Goal: Task Accomplishment & Management: Use online tool/utility

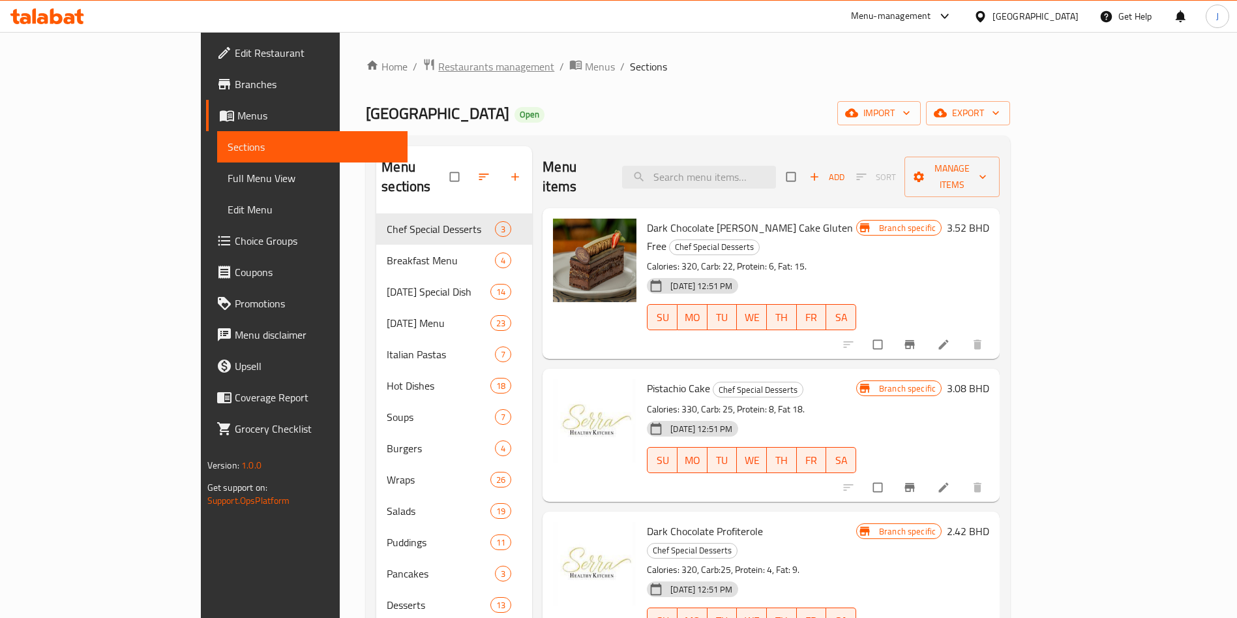
click at [438, 68] on span "Restaurants management" at bounding box center [496, 67] width 116 height 16
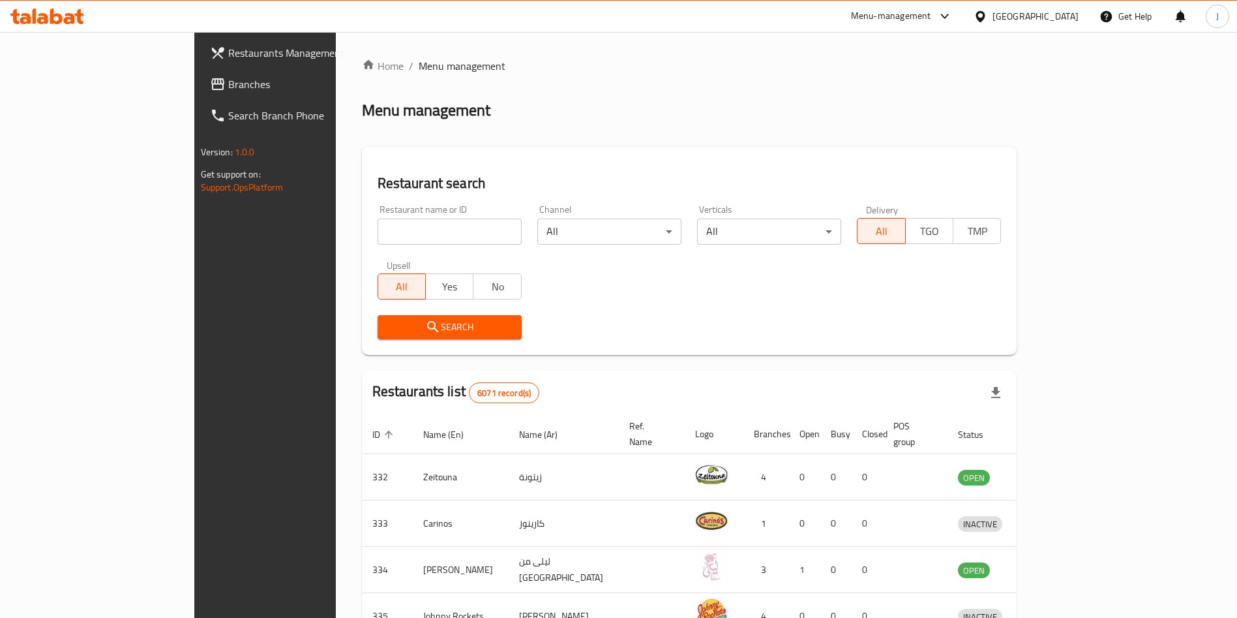
click at [378, 235] on input "search" at bounding box center [450, 231] width 144 height 26
click button "Search" at bounding box center [450, 327] width 144 height 24
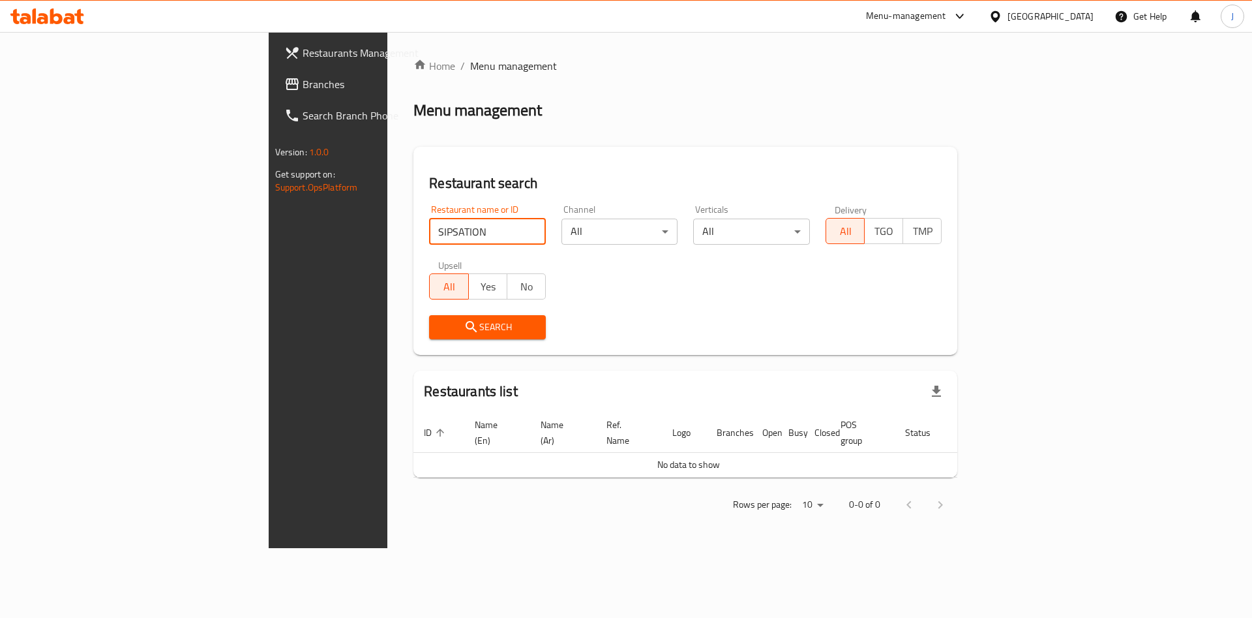
type input "SIPSATION"
click button "Search" at bounding box center [487, 327] width 117 height 24
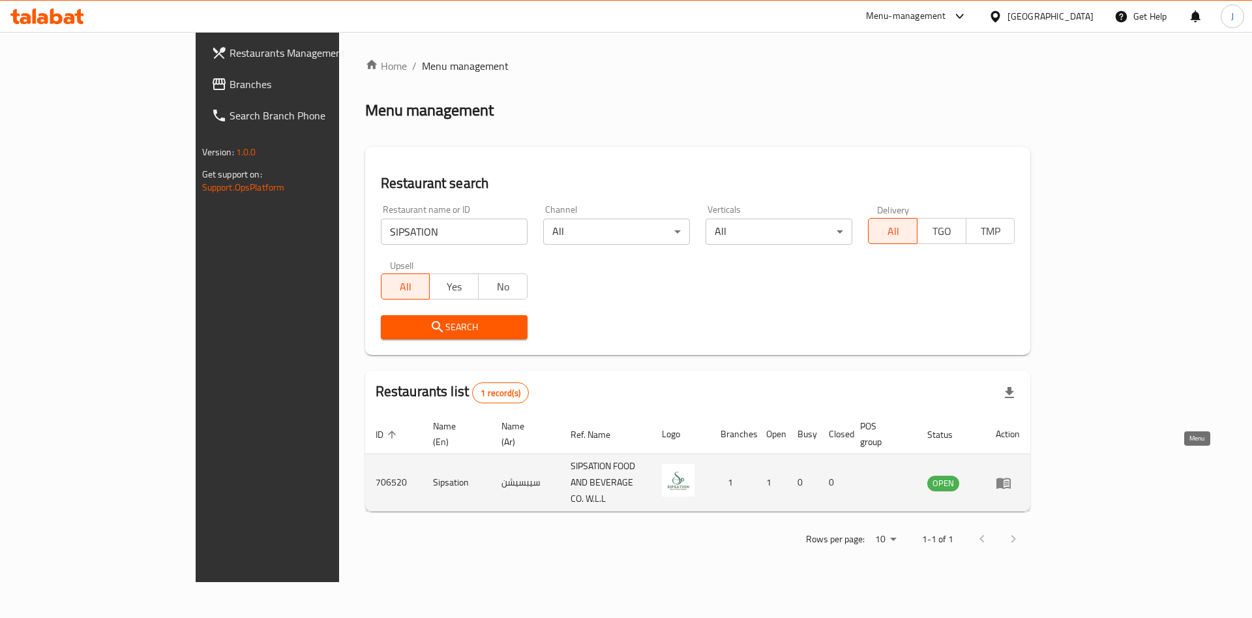
click at [1011, 477] on icon "enhanced table" at bounding box center [1004, 482] width 14 height 11
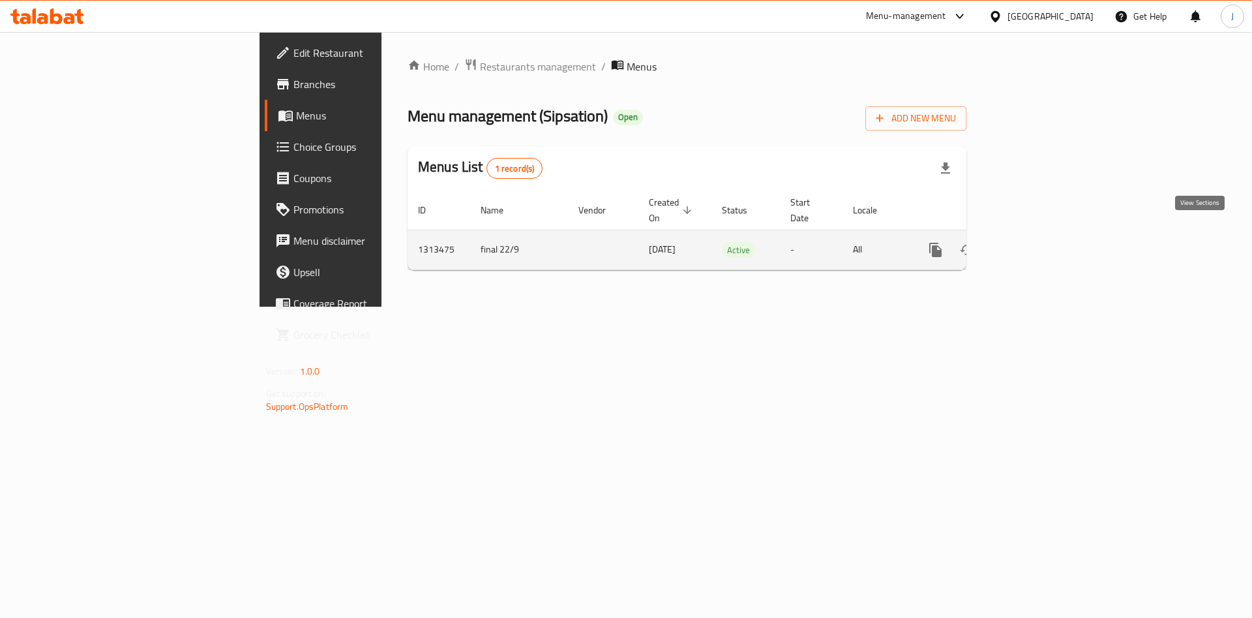
click at [1038, 242] on icon "enhanced table" at bounding box center [1030, 250] width 16 height 16
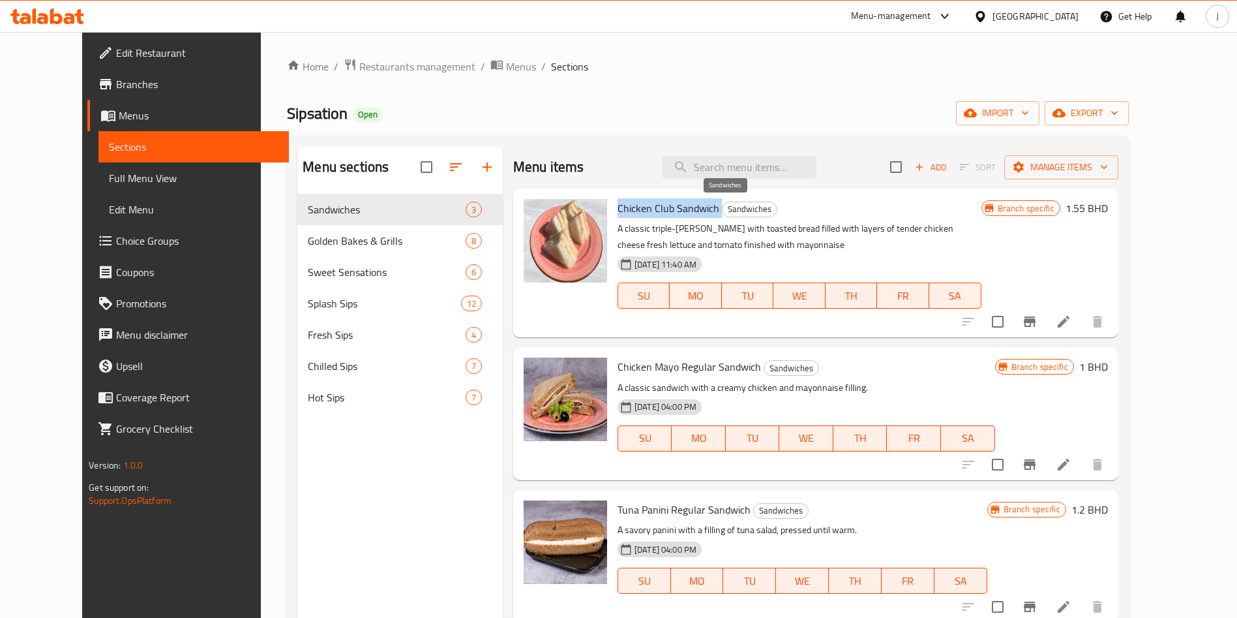
drag, startPoint x: 595, startPoint y: 209, endPoint x: 703, endPoint y: 216, distance: 107.9
click at [703, 216] on div "Chicken Club Sandwich Sandwiches A classic triple-[PERSON_NAME] with toasted br…" at bounding box center [799, 263] width 374 height 138
copy h6 "Chicken Club Sandwich"
click at [1119, 108] on span "export" at bounding box center [1086, 113] width 63 height 16
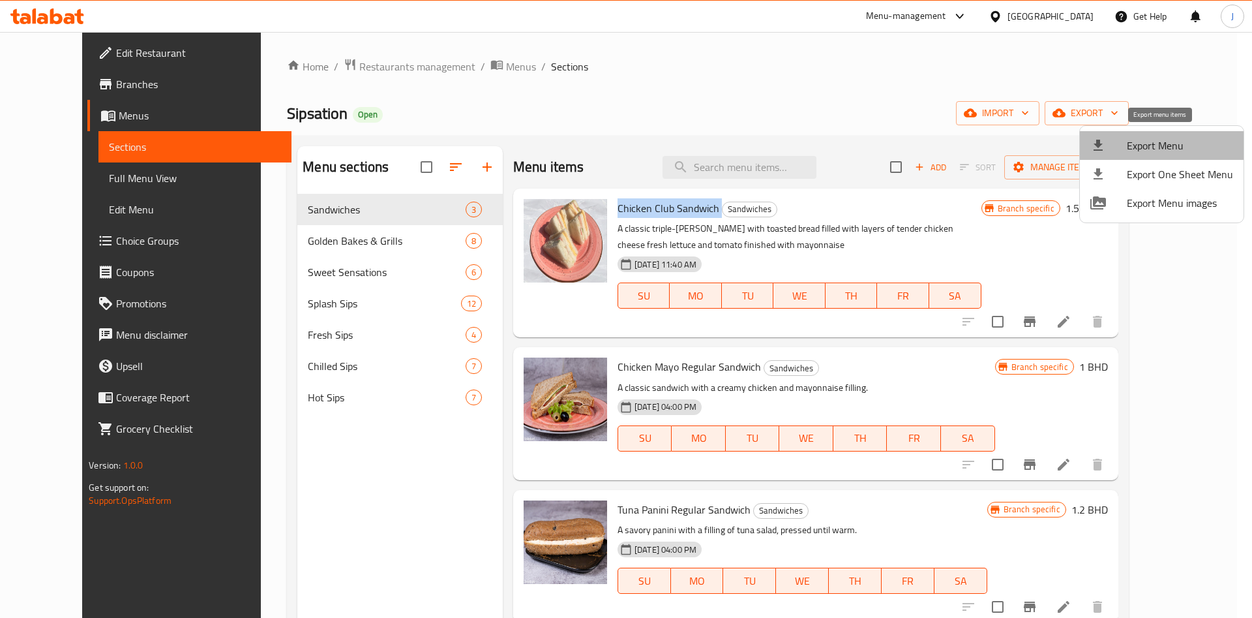
click at [1173, 138] on span "Export Menu" at bounding box center [1180, 146] width 106 height 16
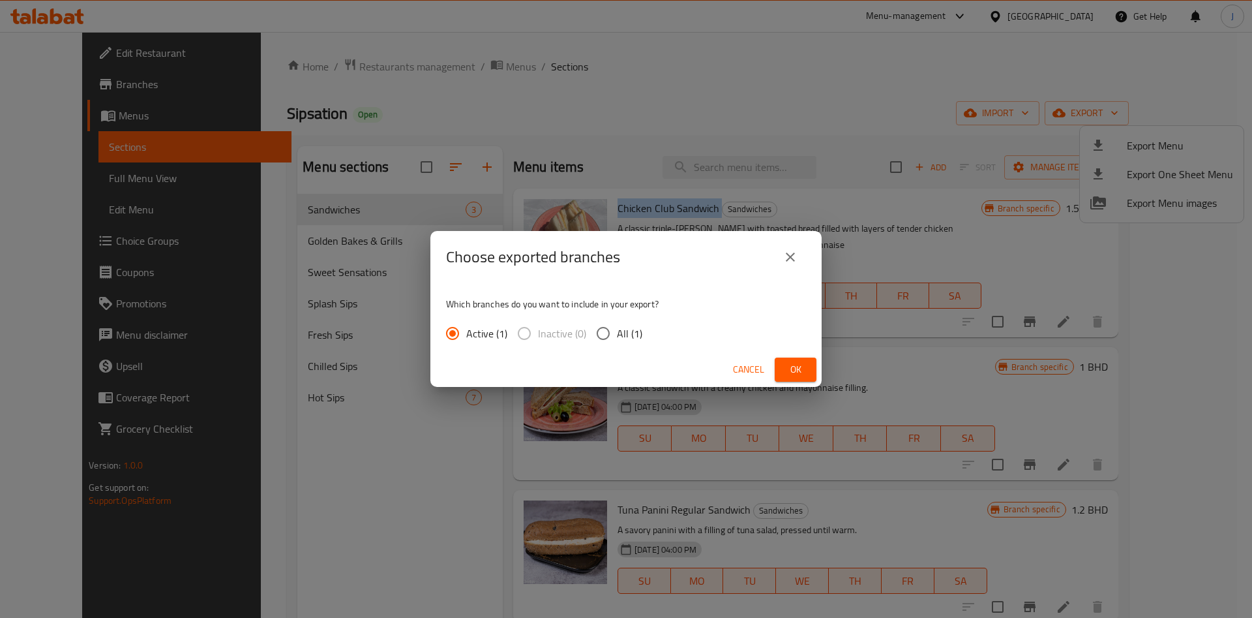
click at [802, 367] on span "Ok" at bounding box center [795, 369] width 21 height 16
